Goal: Task Accomplishment & Management: Manage account settings

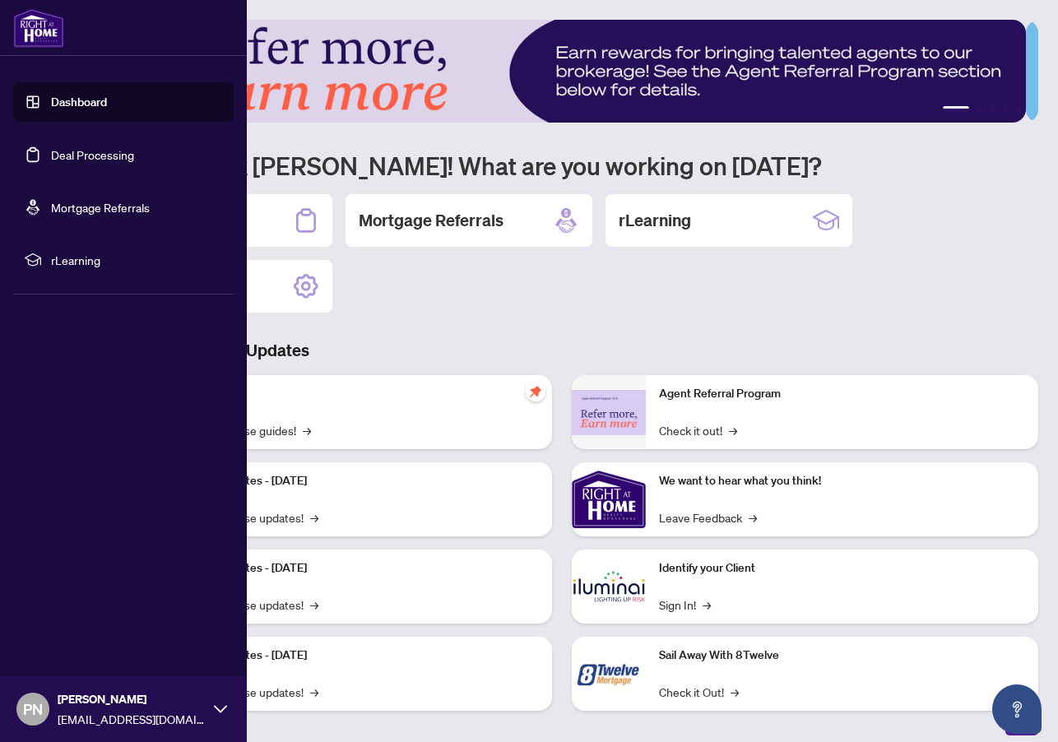
click at [79, 153] on link "Deal Processing" at bounding box center [92, 154] width 83 height 15
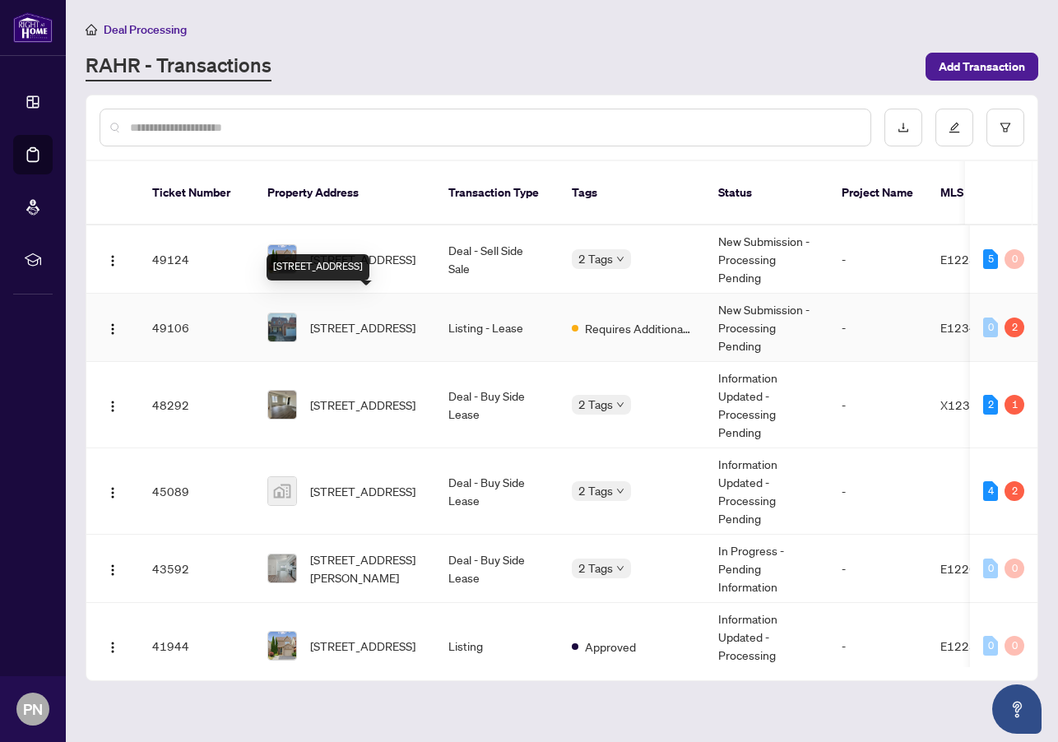
click at [345, 318] on span "[STREET_ADDRESS]" at bounding box center [362, 327] width 105 height 18
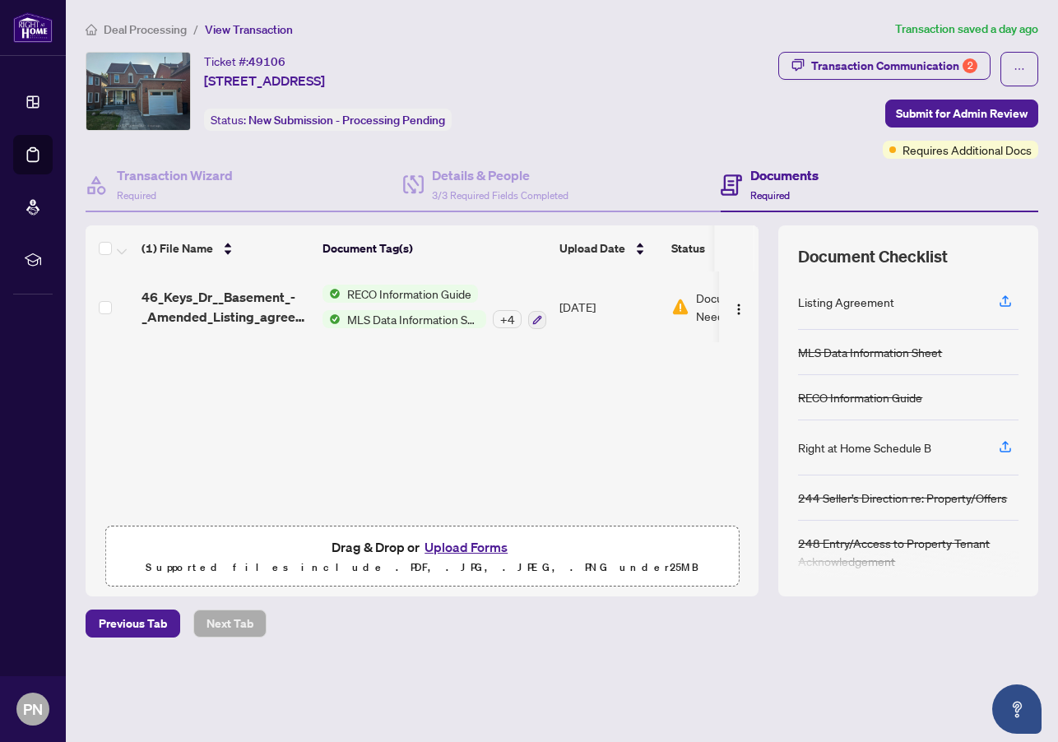
click at [464, 550] on button "Upload Forms" at bounding box center [465, 546] width 93 height 21
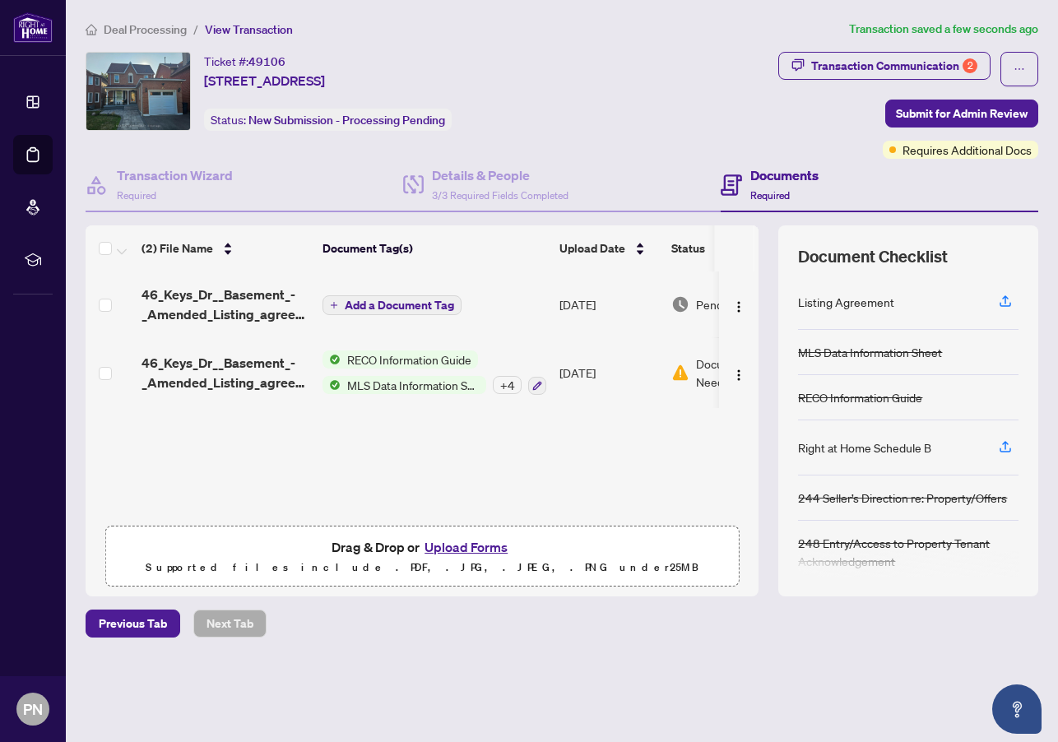
click at [425, 307] on span "Add a Document Tag" at bounding box center [399, 305] width 109 height 12
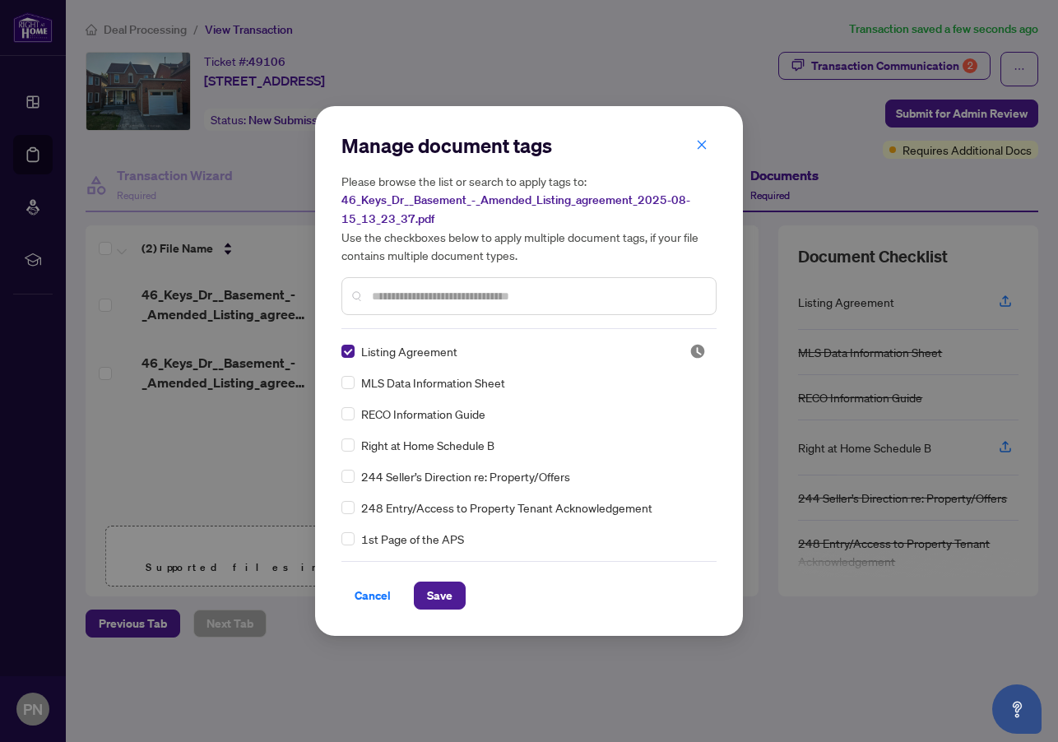
click at [436, 596] on span "Save" at bounding box center [439, 595] width 25 height 26
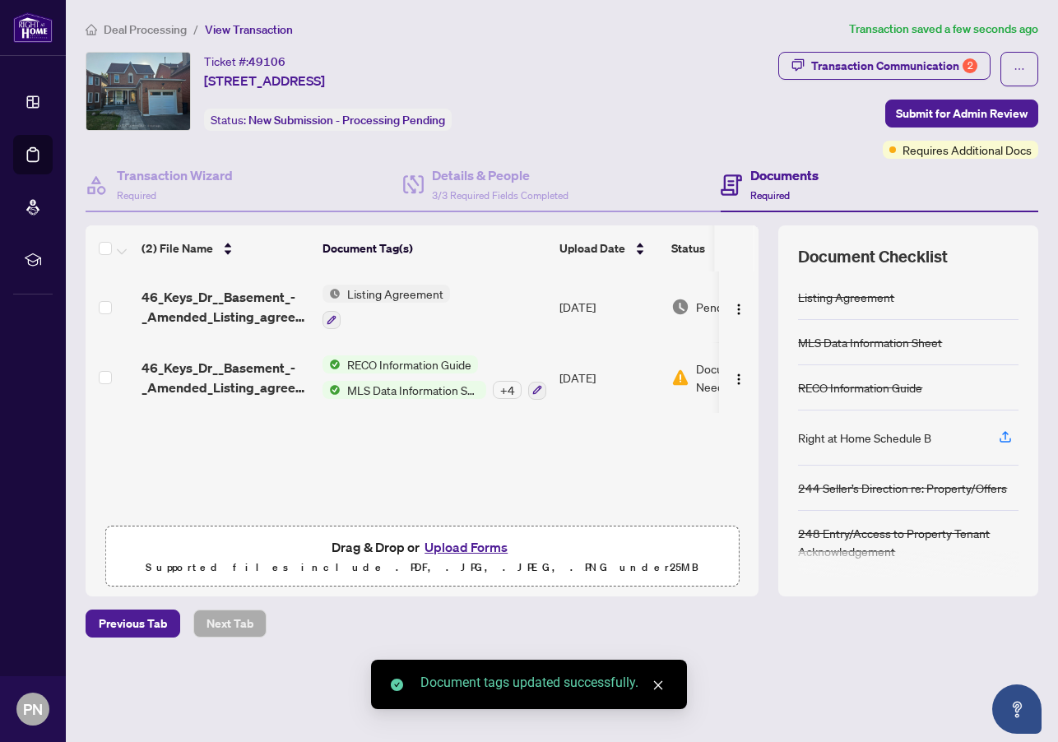
scroll to position [3, 0]
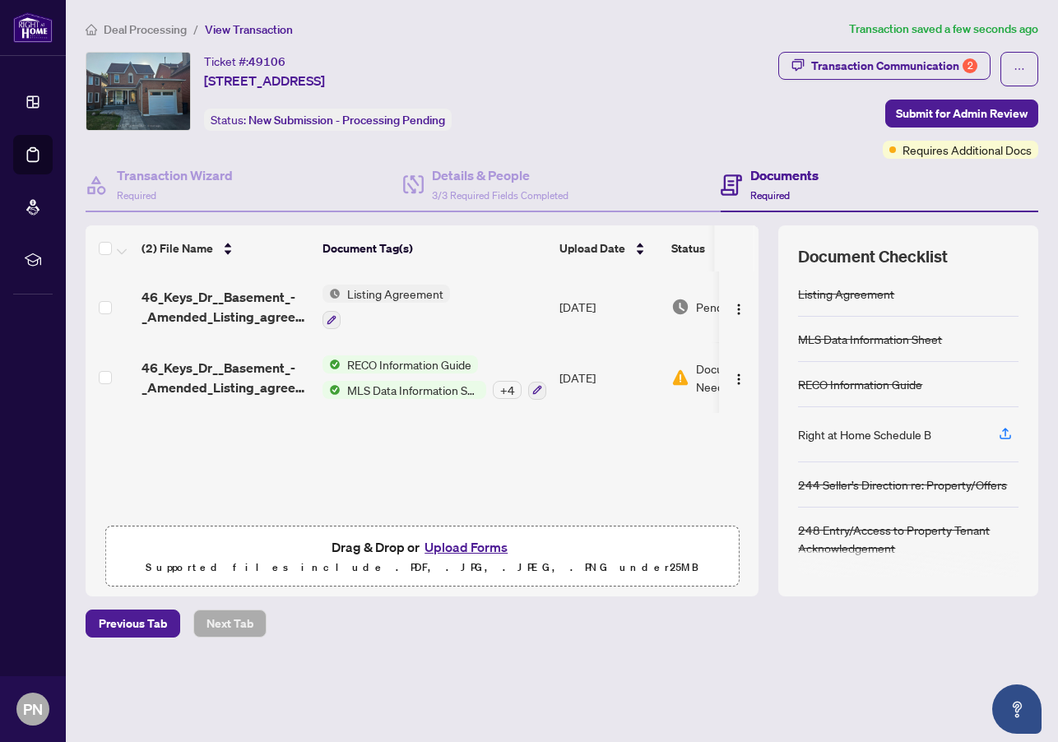
click at [892, 68] on div "Transaction Communication 2" at bounding box center [894, 66] width 166 height 26
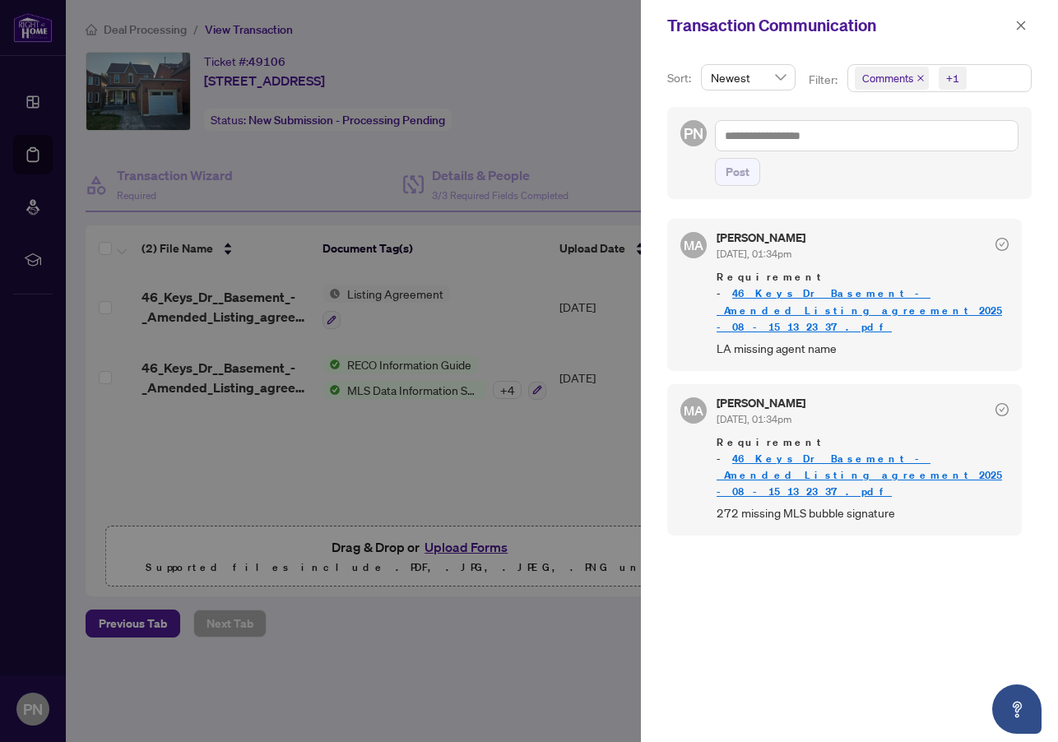
click at [1020, 29] on icon "close" at bounding box center [1021, 26] width 12 height 12
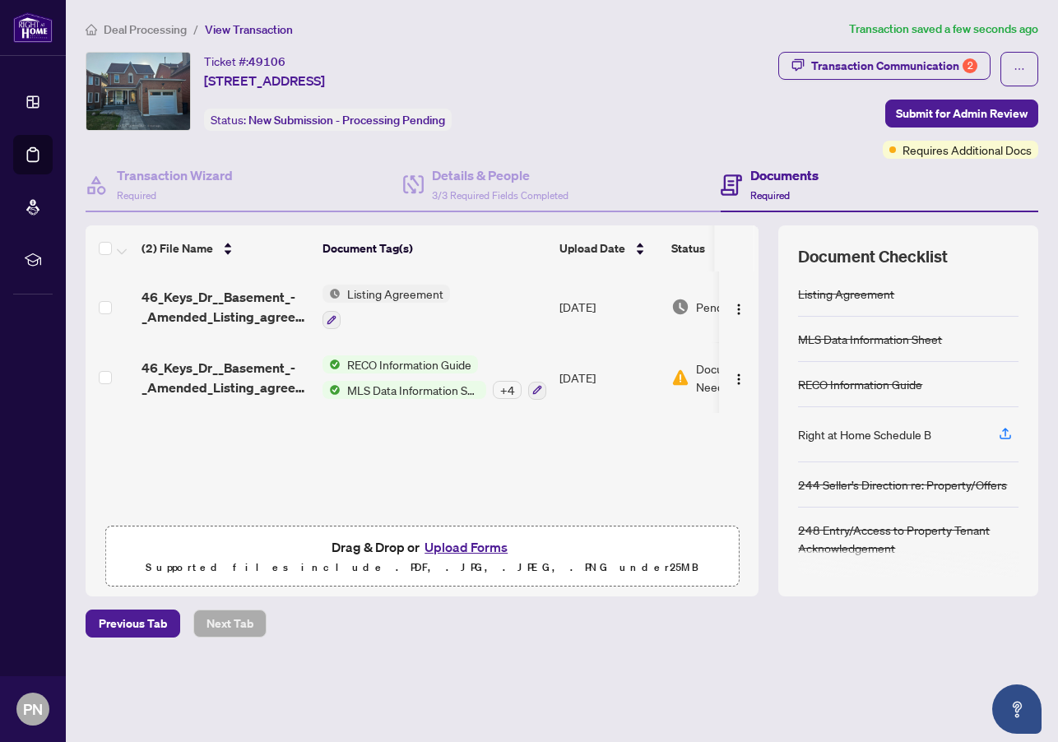
click at [984, 109] on span "Submit for Admin Review" at bounding box center [962, 113] width 132 height 26
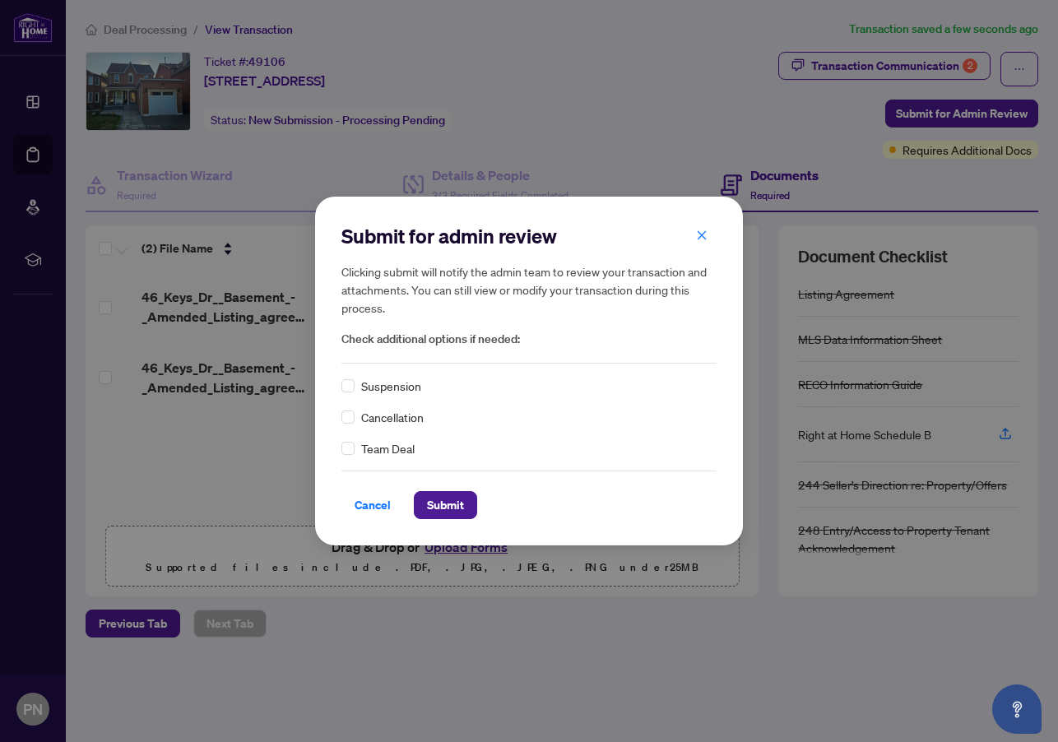
click at [447, 512] on span "Submit" at bounding box center [445, 505] width 37 height 26
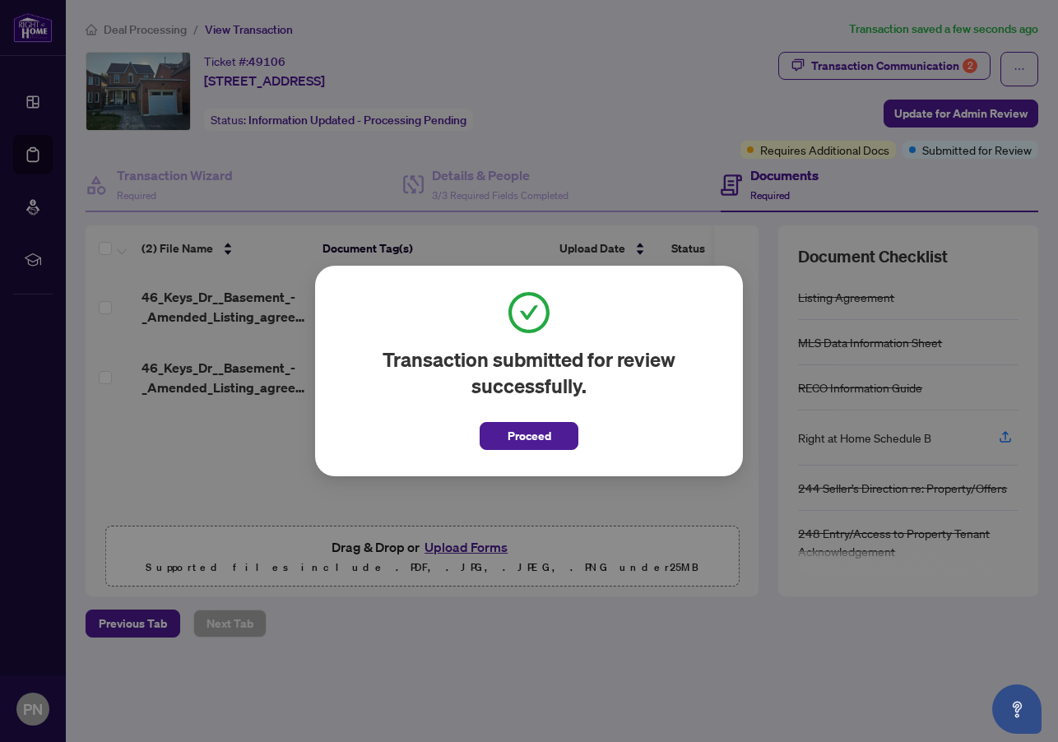
click at [511, 440] on span "Proceed" at bounding box center [529, 436] width 44 height 26
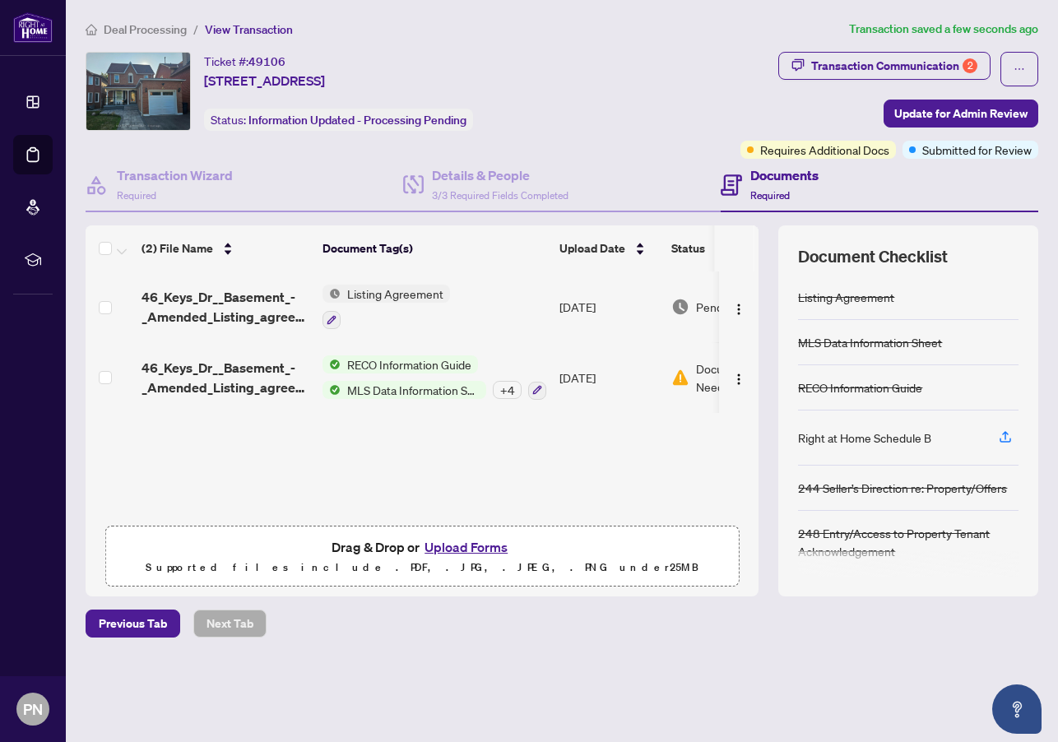
click at [143, 29] on span "Deal Processing" at bounding box center [145, 29] width 83 height 15
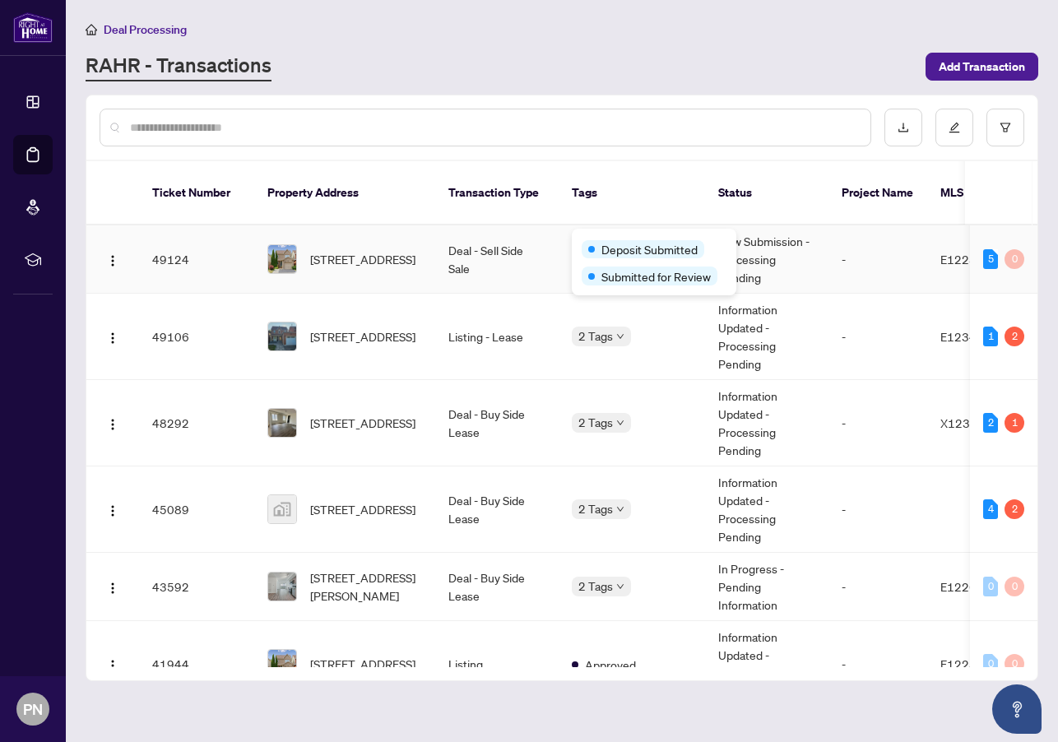
click at [620, 241] on span "Deposit Submitted" at bounding box center [649, 249] width 96 height 18
click at [688, 61] on div "RAHR - Transactions" at bounding box center [501, 67] width 830 height 30
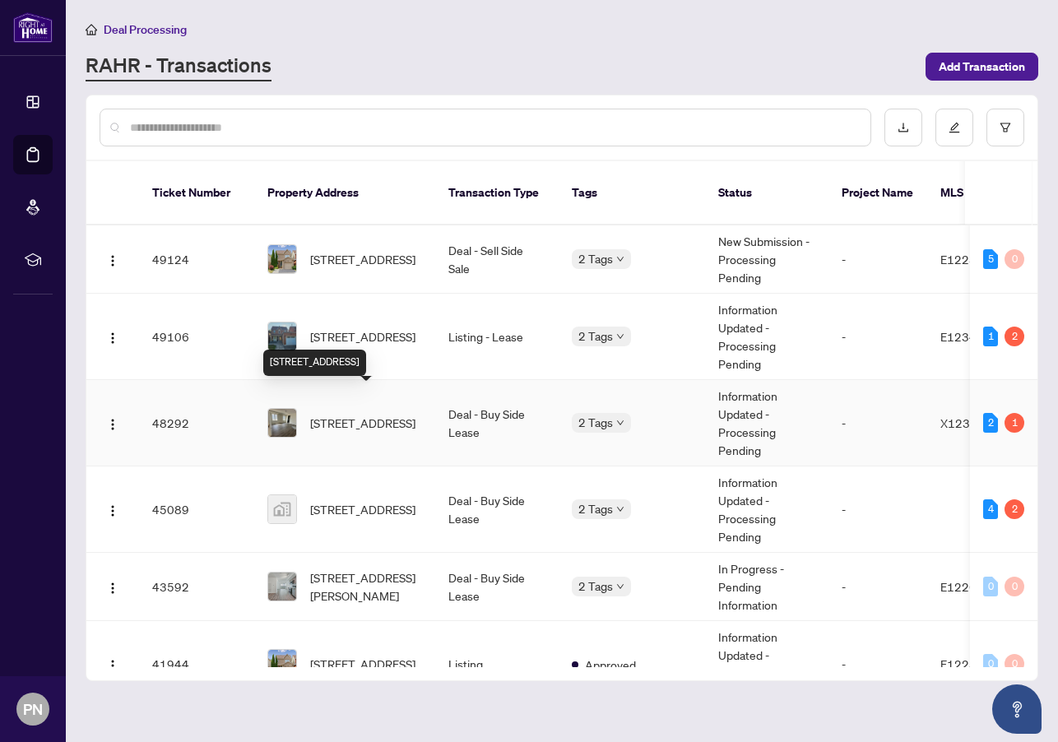
click at [378, 414] on span "[STREET_ADDRESS]" at bounding box center [362, 423] width 105 height 18
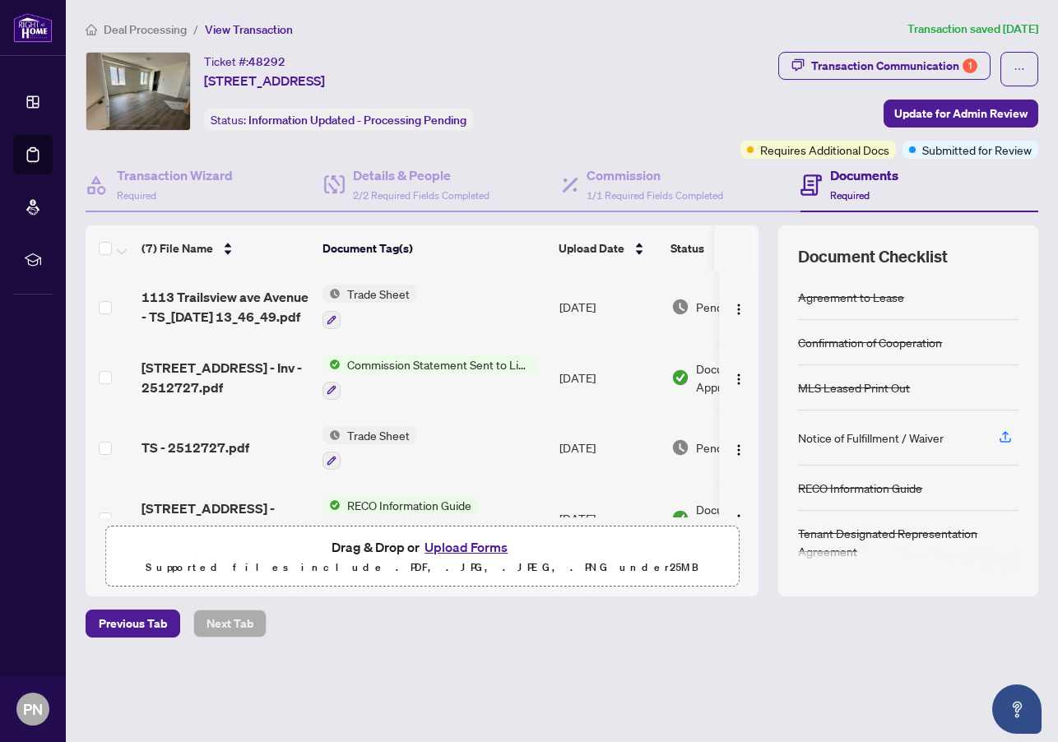
click at [140, 29] on span "Deal Processing" at bounding box center [145, 29] width 83 height 15
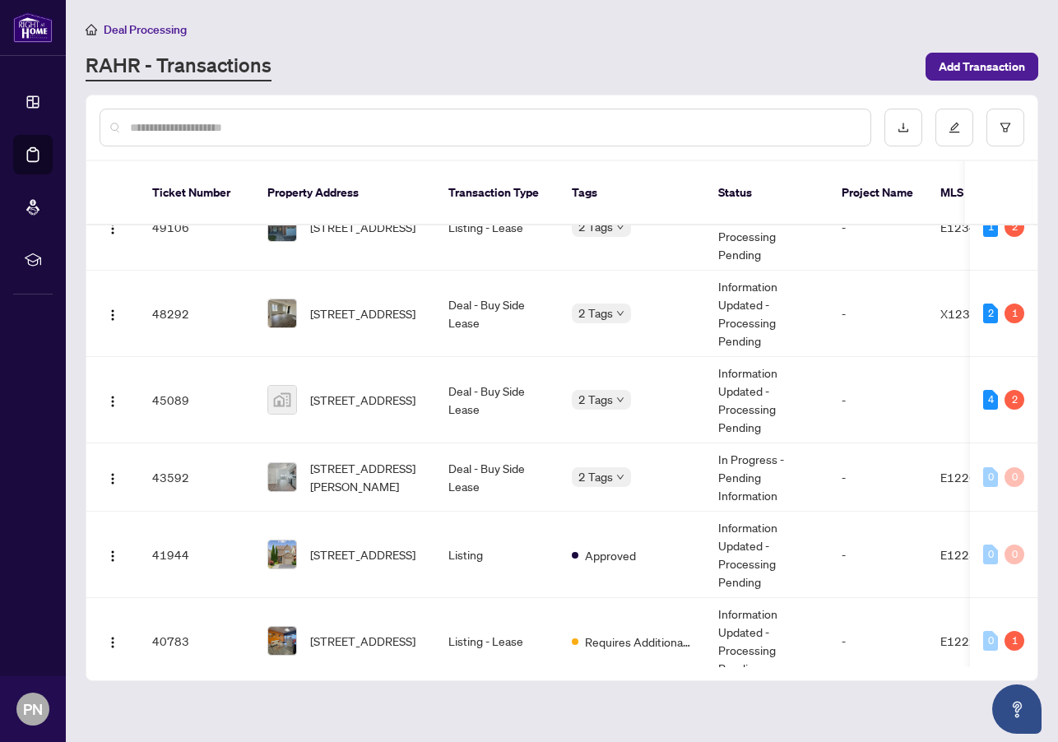
scroll to position [95, 0]
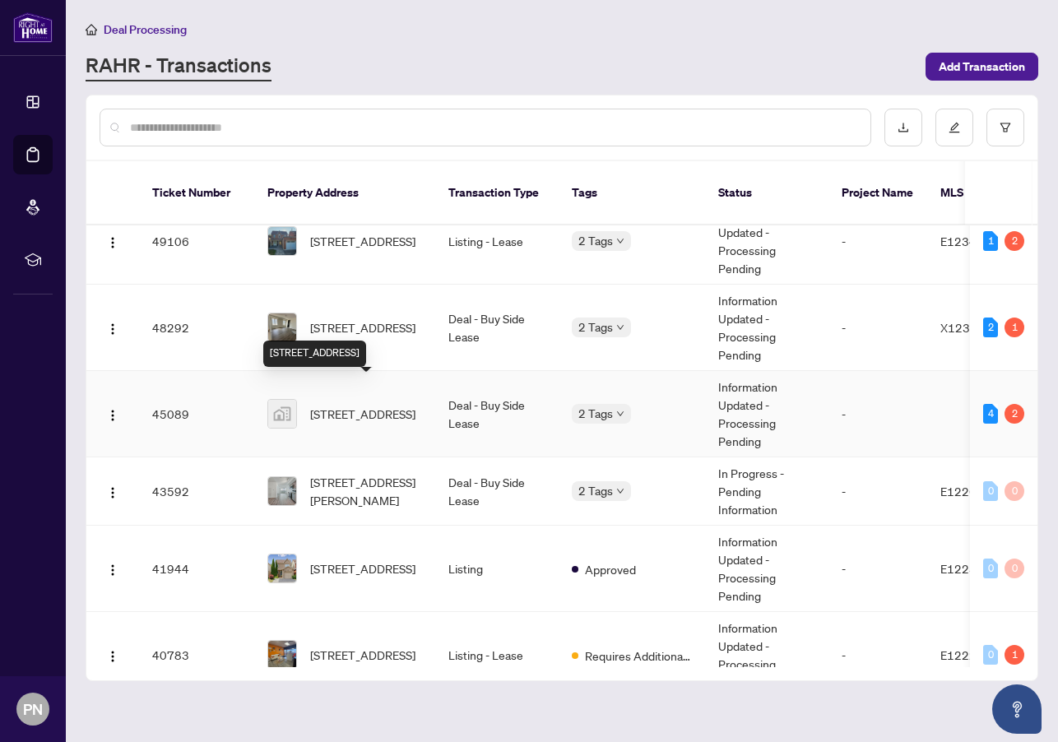
click at [331, 405] on span "[STREET_ADDRESS]" at bounding box center [362, 414] width 105 height 18
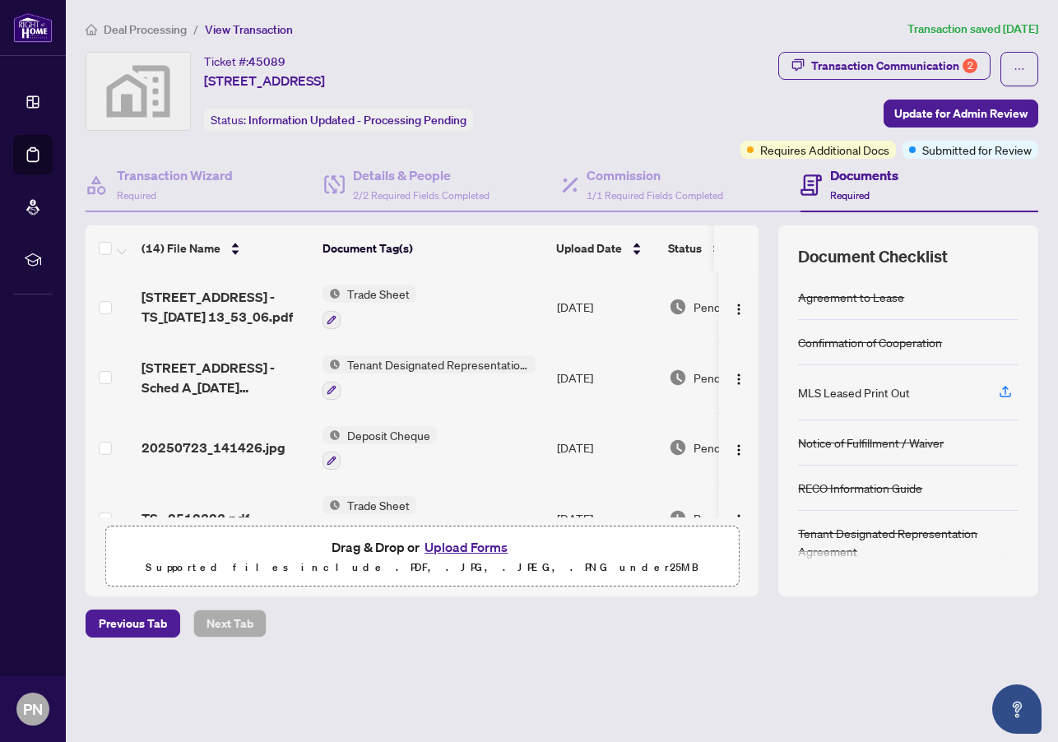
click at [869, 67] on div "Transaction Communication 2" at bounding box center [894, 66] width 166 height 26
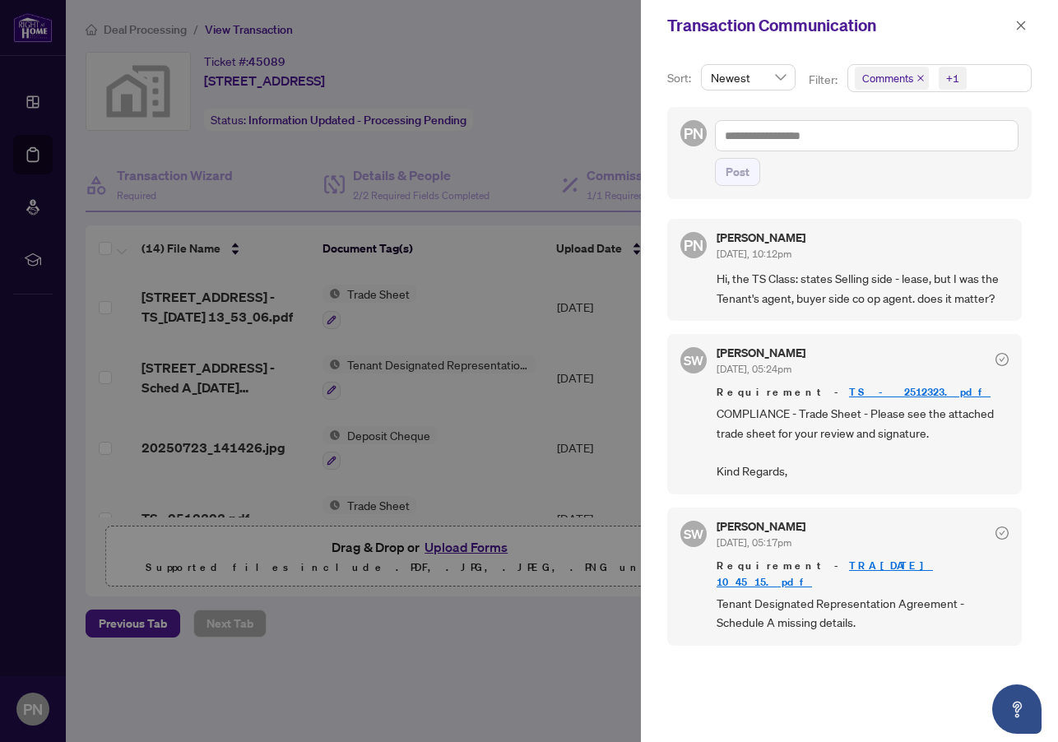
click at [1024, 23] on icon "close" at bounding box center [1021, 25] width 9 height 9
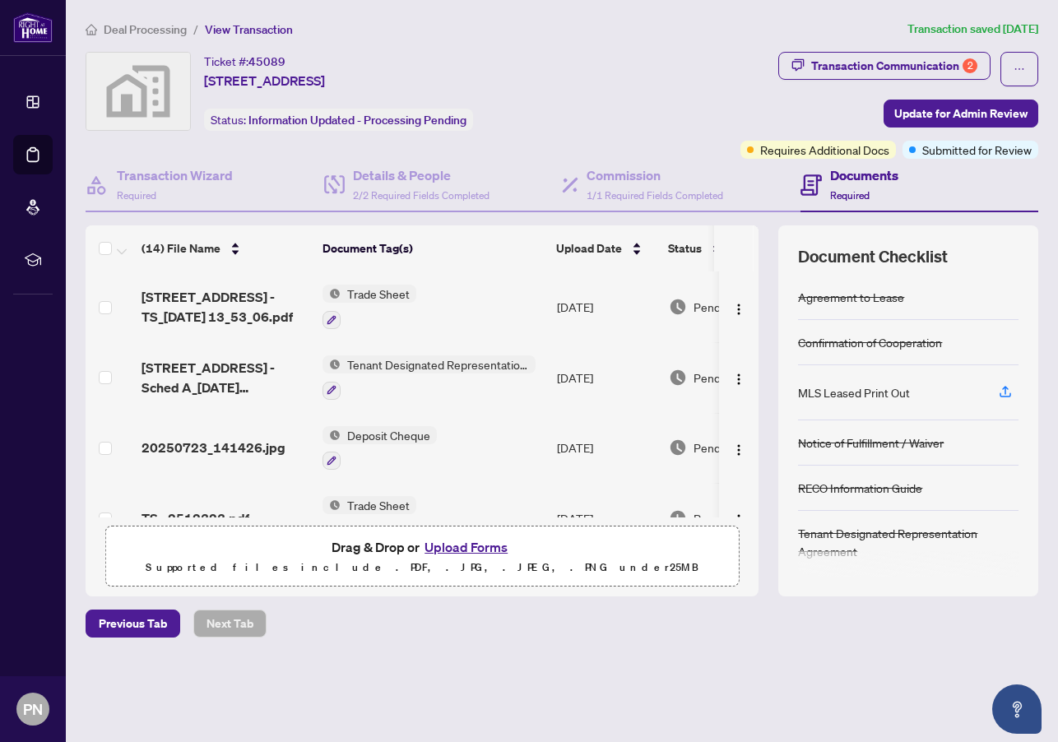
click at [133, 31] on span "Deal Processing" at bounding box center [145, 29] width 83 height 15
